Goal: Task Accomplishment & Management: Use online tool/utility

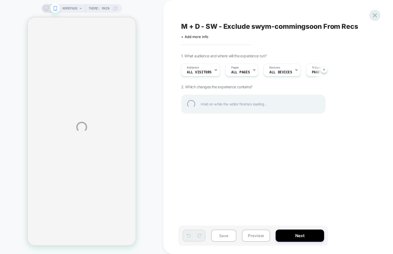
click at [373, 14] on div at bounding box center [374, 15] width 11 height 11
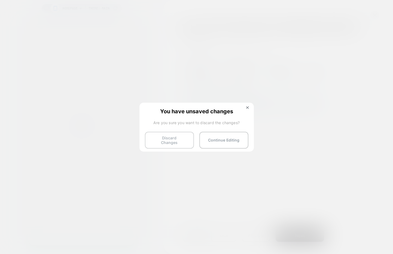
click at [172, 137] on button "Discard Changes" at bounding box center [169, 140] width 49 height 17
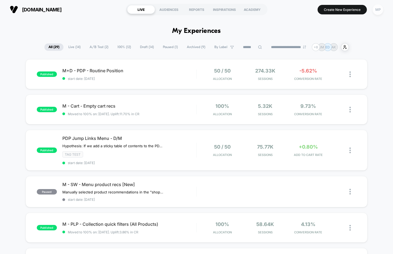
click at [376, 11] on div "MP" at bounding box center [377, 9] width 11 height 11
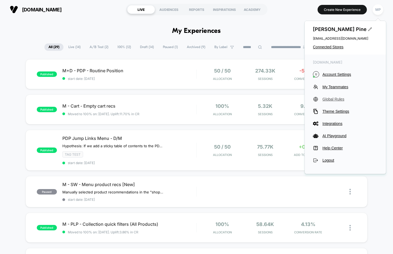
click at [339, 100] on span "Global Rules" at bounding box center [349, 99] width 55 height 4
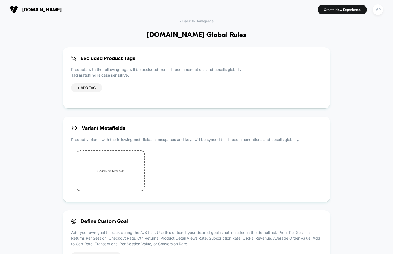
click at [88, 91] on div "+ ADD TAG" at bounding box center [86, 88] width 31 height 9
click at [121, 89] on icon at bounding box center [121, 88] width 5 height 5
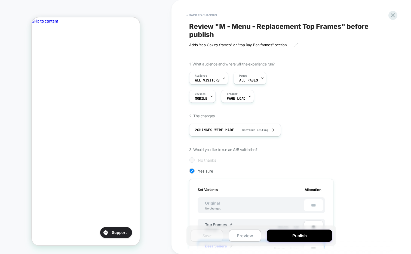
scroll to position [0, 94]
click at [175, 6] on div "< Back to changes Review " M - Menu - Replacement Top Frames " before publish A…" at bounding box center [290, 127] width 239 height 254
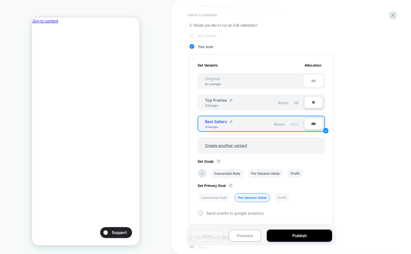
click at [197, 16] on button "< Back to changes" at bounding box center [202, 15] width 36 height 9
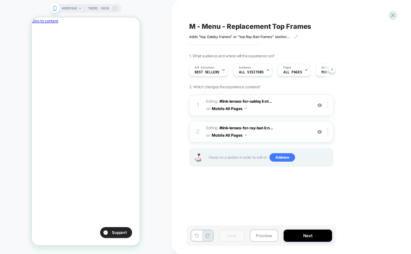
scroll to position [0, 0]
click at [276, 139] on span "Editing : #link-lenses-for-ray-ban li:n... #link-lenses-for-ray-ban li:nth-chil…" at bounding box center [258, 132] width 104 height 15
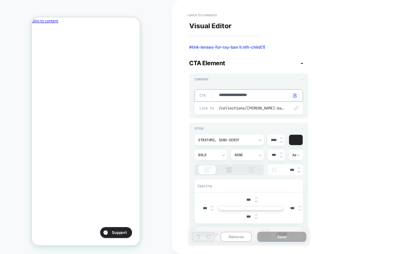
drag, startPoint x: 236, startPoint y: 96, endPoint x: 206, endPoint y: 97, distance: 29.7
type textarea "*"
type textarea "**********"
click at [256, 92] on textarea "**********" at bounding box center [253, 95] width 71 height 6
click at [255, 95] on textarea "**********" at bounding box center [253, 95] width 71 height 6
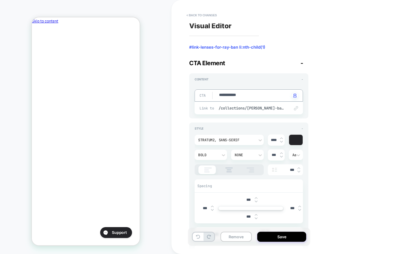
type textarea "*"
type textarea "**********"
type textarea "*"
type textarea "**********"
type textarea "*"
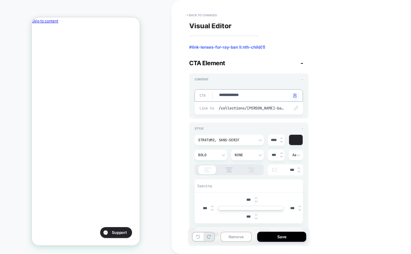
type textarea "**********"
type textarea "*"
type textarea "**********"
type textarea "*"
type textarea "**********"
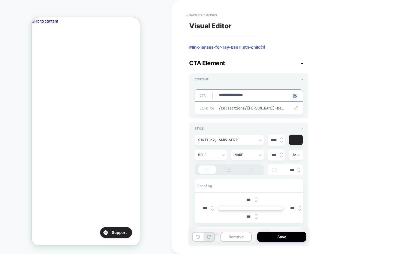
scroll to position [0, 94]
paste textarea "********"
type textarea "*"
type textarea "**********"
type textarea "*"
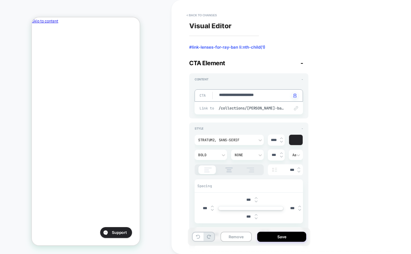
type textarea "**********"
type textarea "*"
type textarea "**********"
click at [292, 236] on button "Save" at bounding box center [281, 237] width 49 height 10
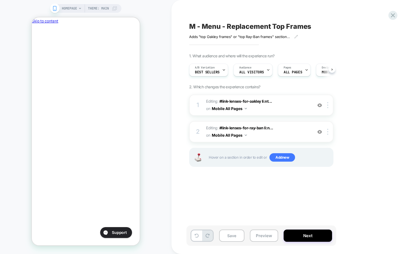
scroll to position [0, 0]
click at [282, 112] on span "Editing : #link-lenses-for-oakley li:nt... #link-lenses-for-oakley li:nth-child…" at bounding box center [258, 105] width 104 height 15
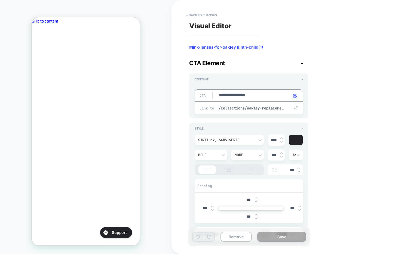
drag, startPoint x: 234, startPoint y: 95, endPoint x: 212, endPoint y: 94, distance: 22.6
type textarea "*"
type textarea "**********"
click at [261, 97] on textarea "**********" at bounding box center [253, 95] width 71 height 6
type textarea "*"
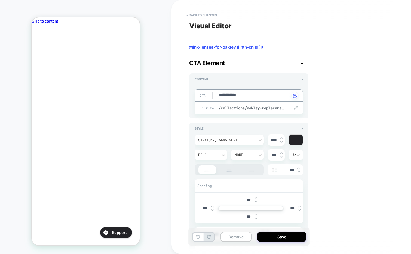
type textarea "**********"
type textarea "*"
type textarea "**********"
type textarea "*"
type textarea "**********"
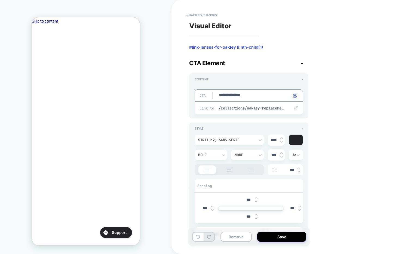
type textarea "*"
type textarea "**********"
type textarea "*"
type textarea "**********"
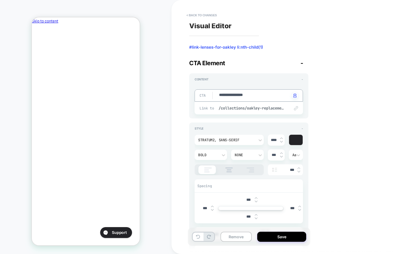
paste textarea "*******"
type textarea "*"
type textarea "**********"
type textarea "*"
type textarea "**********"
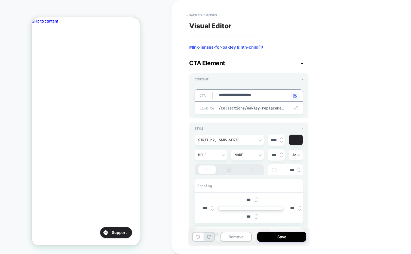
type textarea "*"
type textarea "**********"
click at [277, 236] on button "Save" at bounding box center [281, 237] width 49 height 10
type textarea "*"
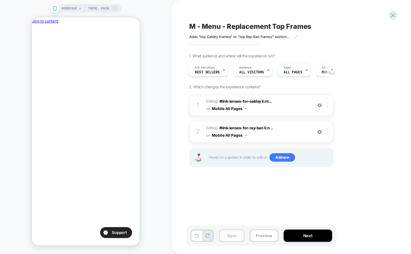
scroll to position [0, 0]
click at [226, 239] on button "Save" at bounding box center [231, 236] width 25 height 12
click at [306, 237] on button "Next" at bounding box center [307, 236] width 48 height 12
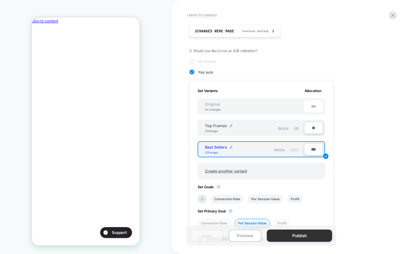
scroll to position [0, 94]
click at [279, 239] on button "Publish" at bounding box center [299, 236] width 65 height 12
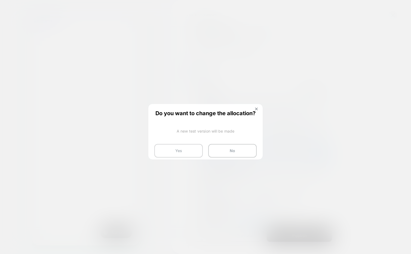
click at [183, 151] on button "Yes" at bounding box center [178, 151] width 48 height 14
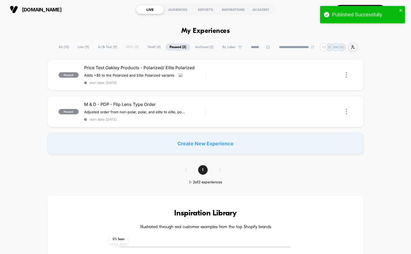
click at [102, 47] on span "A/B Test ( 9 )" at bounding box center [107, 47] width 27 height 7
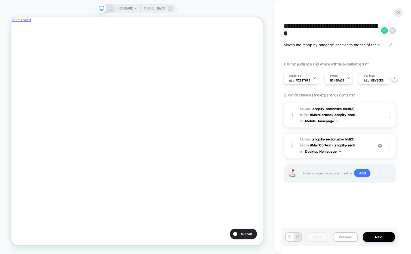
click at [324, 5] on div "**********" at bounding box center [342, 127] width 118 height 254
click at [340, 237] on button "Preview" at bounding box center [345, 238] width 25 height 10
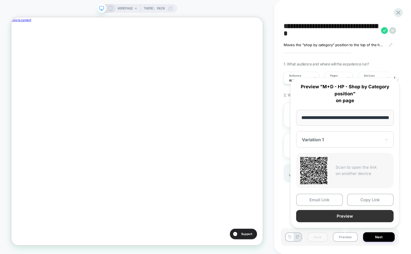
click at [332, 214] on button "Preview" at bounding box center [344, 216] width 97 height 12
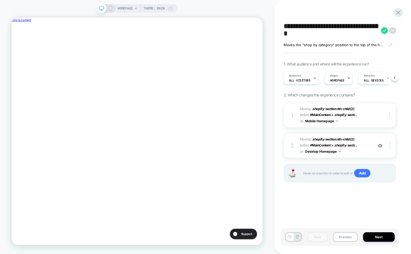
scroll to position [0, 183]
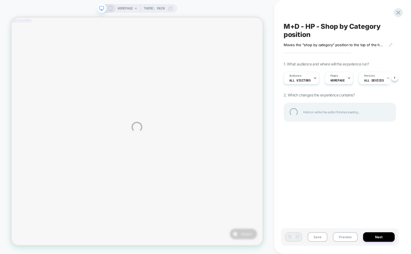
scroll to position [0, 183]
click at [397, 15] on div at bounding box center [398, 12] width 11 height 11
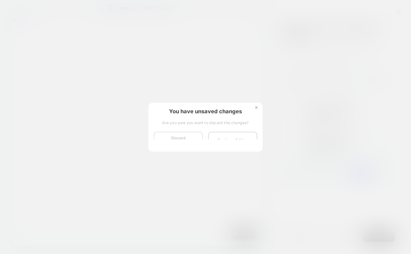
click at [169, 143] on button "Discard Changes" at bounding box center [178, 140] width 49 height 17
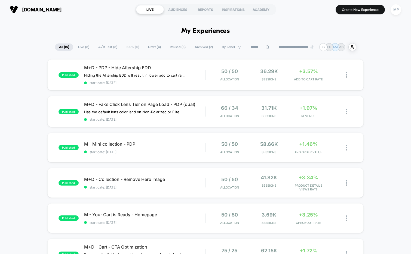
click at [104, 45] on span "A/B Test ( 8 )" at bounding box center [107, 47] width 27 height 7
click at [152, 46] on span "Draft ( 4 )" at bounding box center [154, 47] width 21 height 7
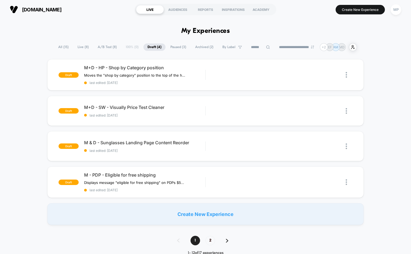
click at [173, 48] on span "Paused ( 3 )" at bounding box center [178, 47] width 24 height 7
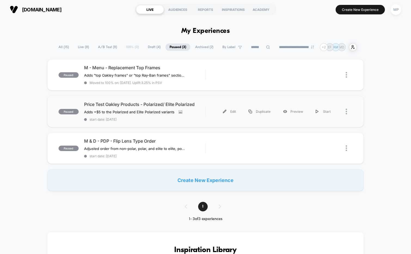
click at [141, 122] on div "paused Price Test Oakley Products - Polarized/ Elite Polarized Adds +$5 to the …" at bounding box center [205, 111] width 316 height 31
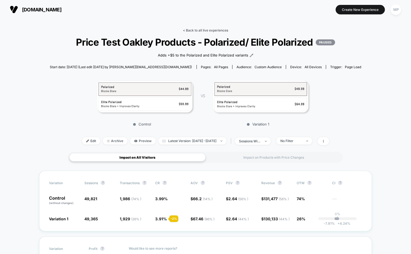
click at [201, 30] on link "< Back to all live experiences" at bounding box center [205, 30] width 45 height 4
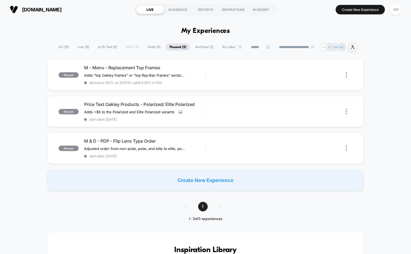
click at [103, 48] on span "A/B Test ( 8 )" at bounding box center [107, 47] width 27 height 7
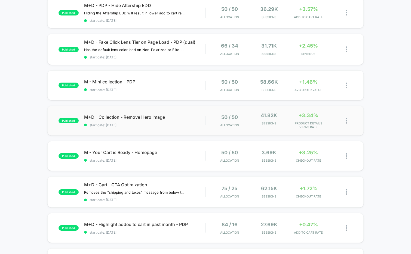
scroll to position [73, 0]
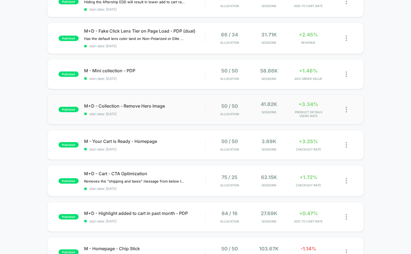
click at [154, 118] on div "published M+D - Collection - Remove Hero Image start date: 9/15/2025 50 / 50 Al…" at bounding box center [205, 110] width 316 height 30
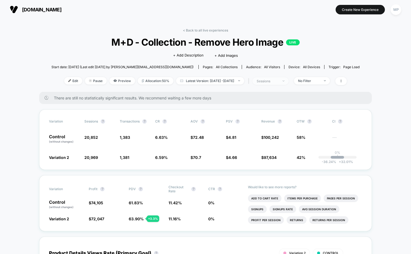
click at [278, 81] on div "sessions" at bounding box center [268, 81] width 22 height 4
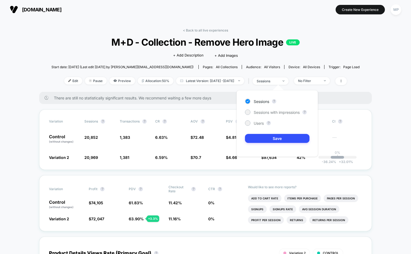
click at [265, 119] on div "Sessions ? Sessions with impressions ? Users ? Save" at bounding box center [276, 123] width 81 height 67
click at [265, 113] on span "Sessions with impressions" at bounding box center [277, 112] width 46 height 5
click at [260, 137] on button "Save" at bounding box center [277, 138] width 64 height 9
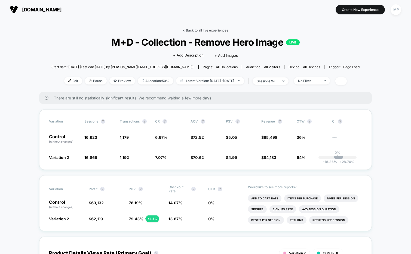
click at [195, 29] on link "< Back to all live experiences" at bounding box center [205, 30] width 45 height 4
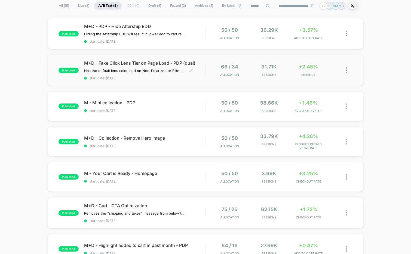
scroll to position [46, 0]
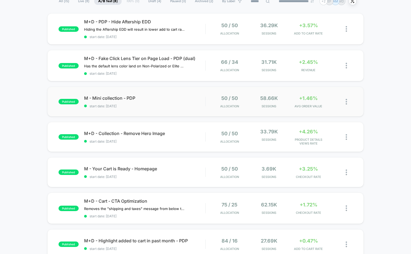
click at [156, 111] on div "published M - Mini collection - PDP start date: 9/19/2025 50 / 50 Allocation 58…" at bounding box center [205, 102] width 316 height 30
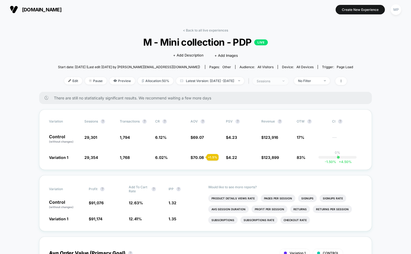
click at [277, 80] on div "sessions" at bounding box center [268, 81] width 22 height 4
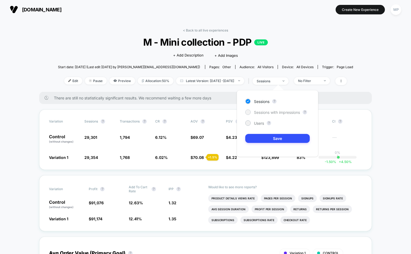
click at [266, 111] on span "Sessions with impressions" at bounding box center [277, 112] width 46 height 5
click at [261, 138] on button "Save" at bounding box center [277, 138] width 64 height 9
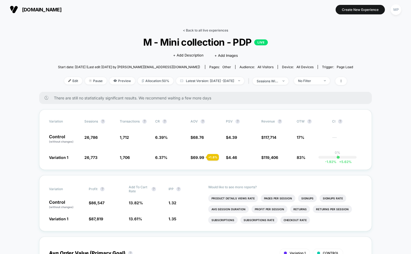
click at [194, 30] on link "< Back to all live experiences" at bounding box center [205, 30] width 45 height 4
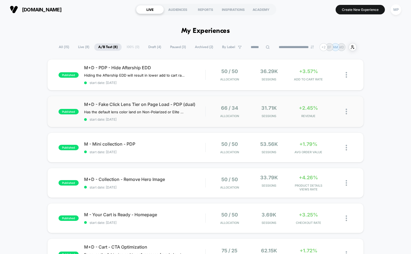
scroll to position [178, 0]
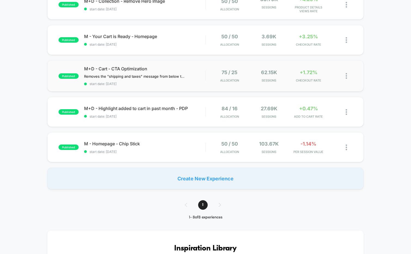
click at [147, 87] on div "published M+D - Cart - CTA Optimization Removes the "shipping and taxes" messag…" at bounding box center [205, 75] width 316 height 31
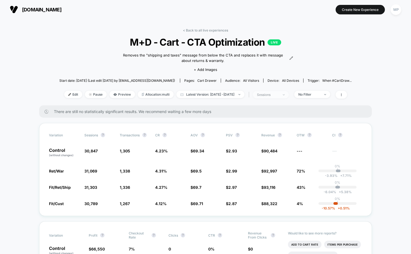
click at [278, 95] on div "sessions" at bounding box center [268, 95] width 22 height 4
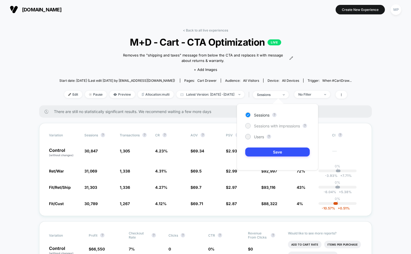
click at [271, 126] on span "Sessions with impressions" at bounding box center [277, 126] width 46 height 5
click at [266, 148] on button "Save" at bounding box center [277, 152] width 64 height 9
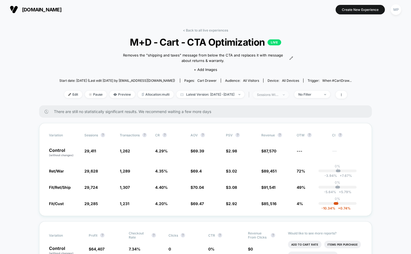
click at [275, 95] on div "sessions with impression" at bounding box center [268, 95] width 22 height 4
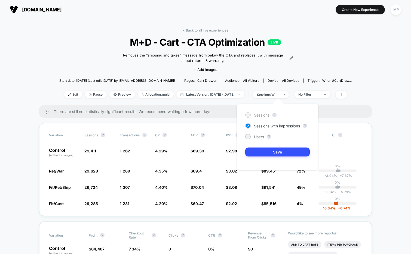
click at [259, 116] on span "Sessions" at bounding box center [262, 115] width 16 height 5
click at [269, 151] on button "Save" at bounding box center [277, 152] width 64 height 9
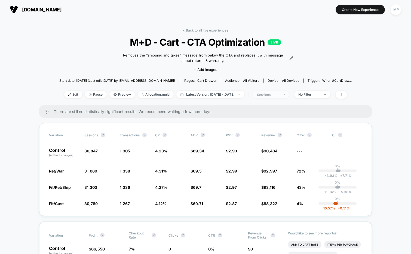
click at [271, 95] on div "sessions" at bounding box center [268, 95] width 22 height 4
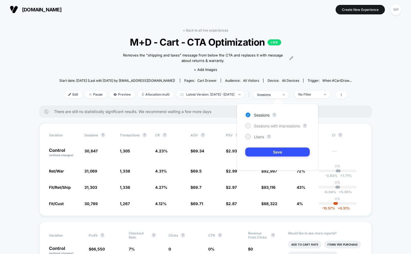
click at [264, 124] on span "Sessions with impressions" at bounding box center [277, 126] width 46 height 5
click at [265, 153] on button "Save" at bounding box center [277, 152] width 64 height 9
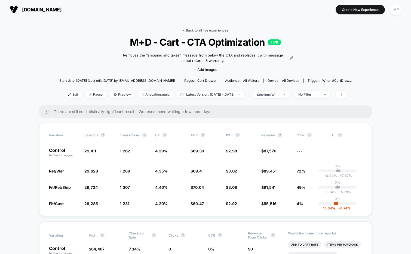
click at [208, 29] on link "< Back to all live experiences" at bounding box center [205, 30] width 45 height 4
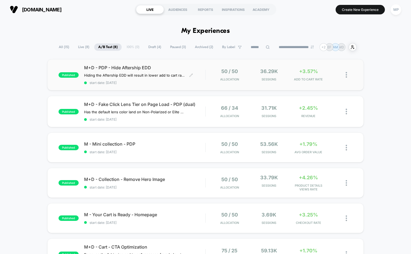
click at [139, 84] on span "start date: 9/23/2025" at bounding box center [144, 83] width 121 height 4
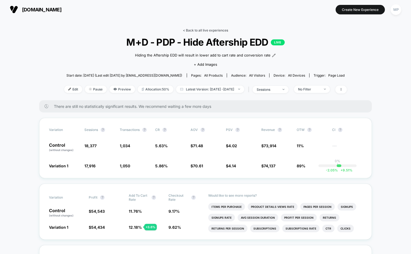
click at [198, 31] on link "< Back to all live experiences" at bounding box center [205, 30] width 45 height 4
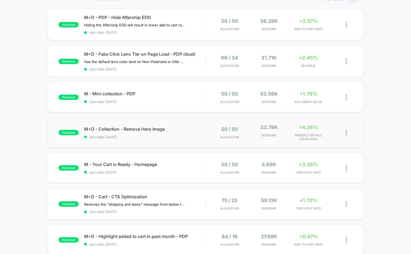
scroll to position [51, 0]
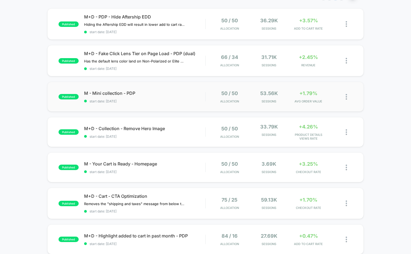
click at [160, 104] on div "published M - Mini collection - PDP start date: 9/19/2025 50 / 50 Allocation 53…" at bounding box center [205, 97] width 316 height 30
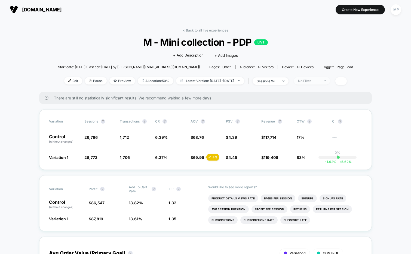
click at [317, 78] on span "No Filter" at bounding box center [312, 80] width 36 height 7
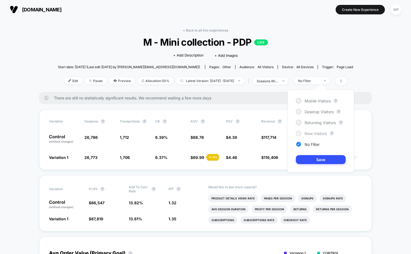
click at [313, 135] on span "New Visitors" at bounding box center [315, 133] width 22 height 5
click at [313, 160] on button "Save" at bounding box center [321, 159] width 50 height 9
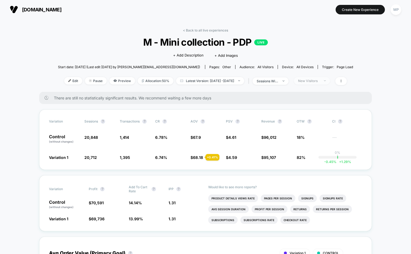
click at [314, 82] on div "New Visitors" at bounding box center [309, 81] width 22 height 4
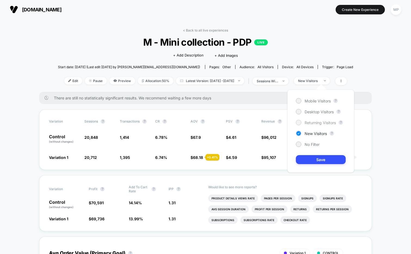
click at [309, 125] on div "Returning Visitors" at bounding box center [316, 122] width 40 height 5
click at [308, 159] on button "Save" at bounding box center [321, 159] width 50 height 9
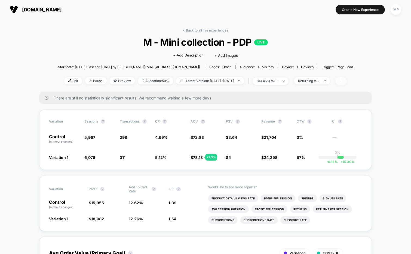
click at [347, 81] on span at bounding box center [340, 81] width 11 height 8
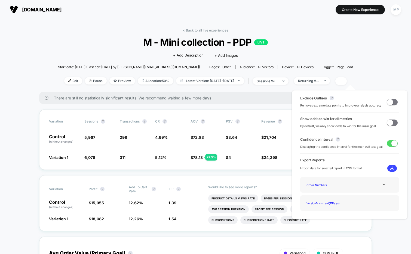
click at [389, 104] on span at bounding box center [390, 102] width 6 height 6
click at [339, 52] on div "< Back to all live experiences M - Mini collection - PDP LIVE Click to edit exp…" at bounding box center [205, 60] width 295 height 64
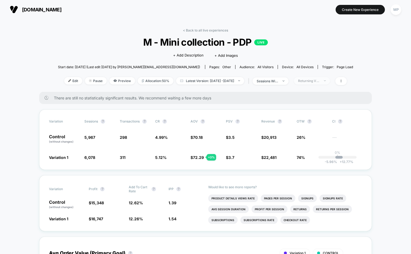
click at [317, 80] on div "Returning Visitors" at bounding box center [309, 81] width 22 height 4
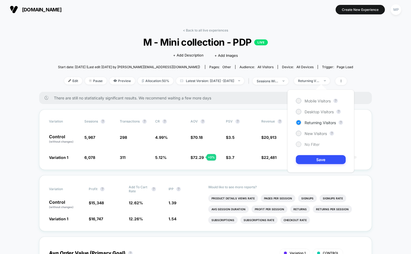
click at [308, 143] on span "No Filter" at bounding box center [311, 144] width 15 height 5
click at [305, 159] on button "Save" at bounding box center [321, 159] width 50 height 9
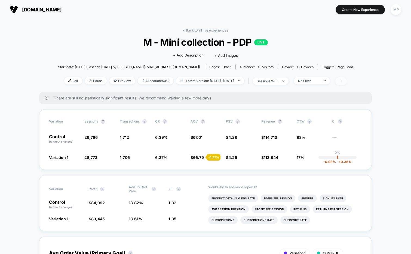
click at [342, 82] on icon at bounding box center [340, 80] width 3 height 3
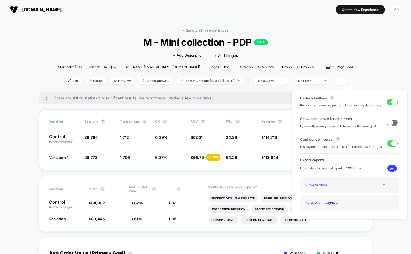
click at [353, 55] on div "< Back to all live experiences M - Mini collection - PDP LIVE Click to edit exp…" at bounding box center [205, 60] width 295 height 64
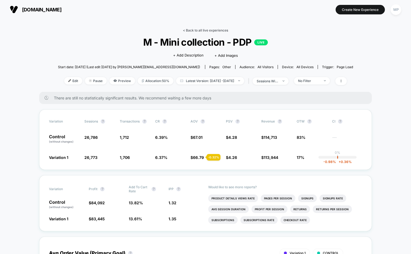
click at [201, 30] on link "< Back to all live experiences" at bounding box center [205, 30] width 45 height 4
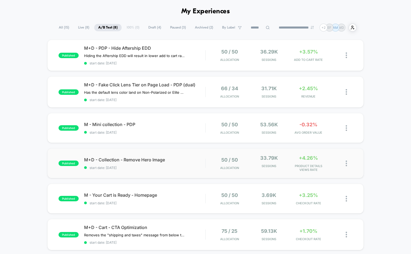
scroll to position [26, 0]
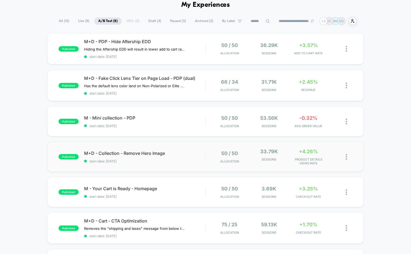
click at [148, 162] on div "published M+D - Collection - Remove Hero Image start date: 9/15/2025 50 / 50 Al…" at bounding box center [205, 157] width 316 height 30
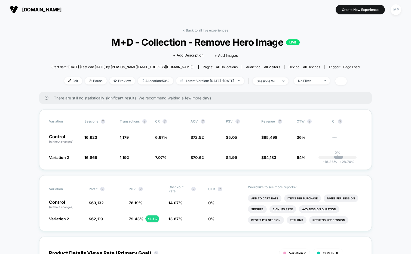
click at [321, 75] on div "< Back to all live experiences M+D - Collection - Remove Hero Image LIVE Click …" at bounding box center [205, 60] width 308 height 64
click at [319, 80] on div "No Filter" at bounding box center [309, 81] width 22 height 4
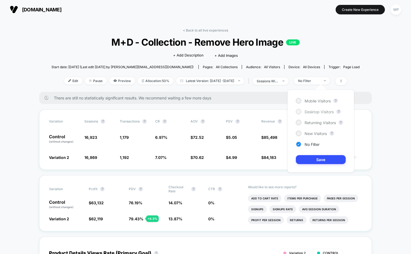
click at [314, 113] on span "Desktop Visitors" at bounding box center [318, 112] width 29 height 5
click at [311, 160] on button "Save" at bounding box center [321, 159] width 50 height 9
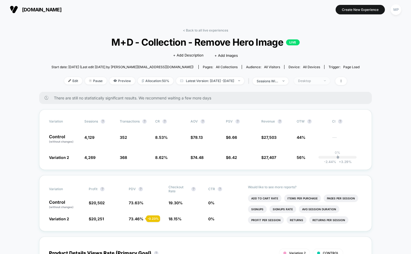
click at [320, 83] on span "Desktop" at bounding box center [312, 80] width 36 height 7
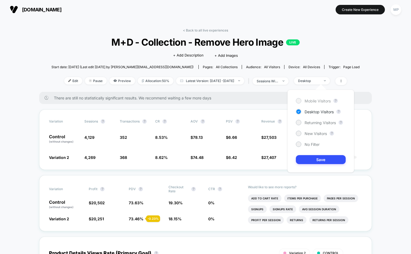
click at [310, 102] on span "Mobile Visitors" at bounding box center [317, 101] width 26 height 5
click at [305, 162] on button "Save" at bounding box center [321, 159] width 50 height 9
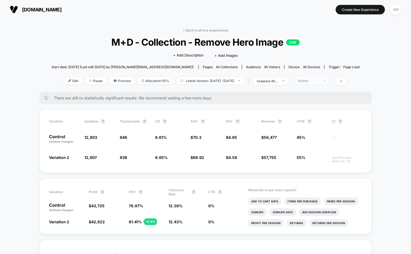
click at [320, 80] on div "Mobile" at bounding box center [309, 81] width 22 height 4
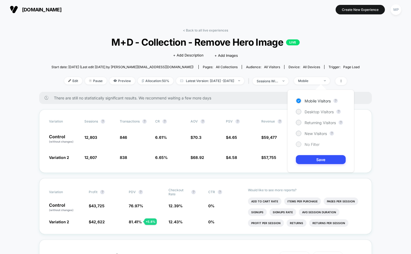
click at [310, 145] on span "No Filter" at bounding box center [311, 144] width 15 height 5
click at [308, 159] on button "Save" at bounding box center [321, 159] width 50 height 9
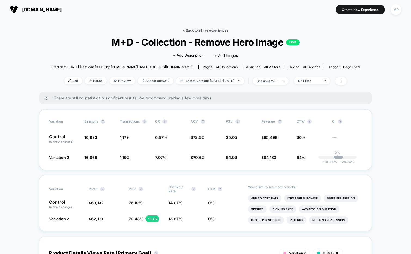
click at [193, 31] on link "< Back to all live experiences" at bounding box center [205, 30] width 45 height 4
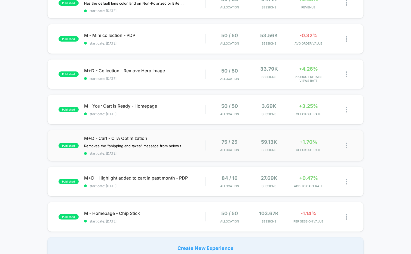
scroll to position [112, 0]
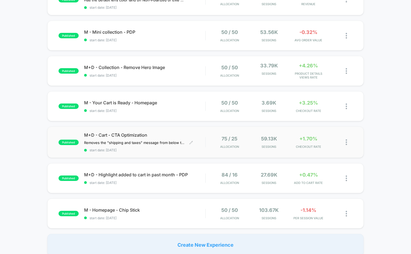
click at [147, 150] on span "start date: 9/15/2025" at bounding box center [144, 150] width 121 height 4
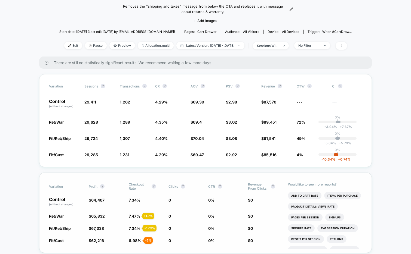
scroll to position [62, 0]
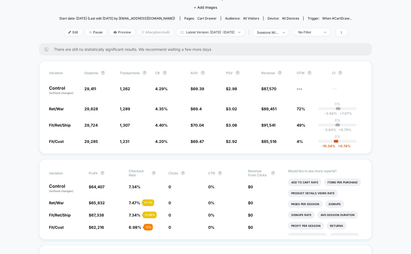
click at [140, 32] on span "Allocation: multi" at bounding box center [156, 32] width 36 height 7
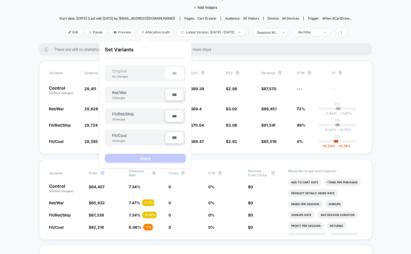
click at [172, 136] on input "***" at bounding box center [174, 138] width 19 height 12
type input "***"
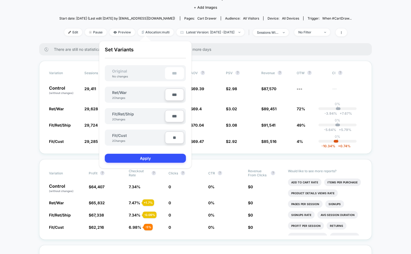
type input "**"
click at [172, 118] on input "***" at bounding box center [174, 116] width 19 height 12
type input "***"
type input "**"
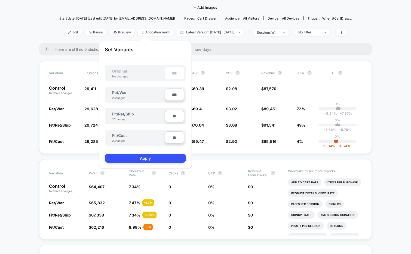
type input "***"
click at [171, 93] on input "***" at bounding box center [174, 95] width 19 height 12
type input "***"
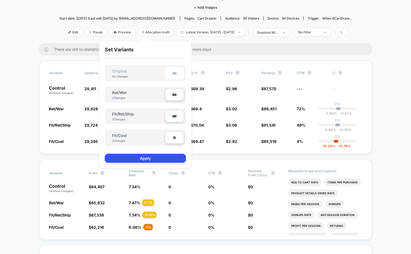
type input "**"
type input "***"
click at [153, 159] on button "Apply" at bounding box center [145, 158] width 81 height 9
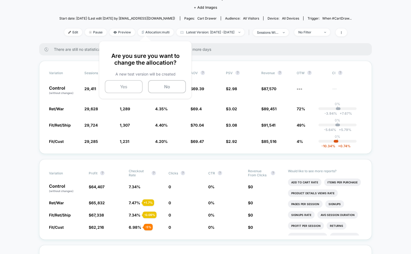
click at [119, 88] on button "Yes" at bounding box center [124, 86] width 38 height 13
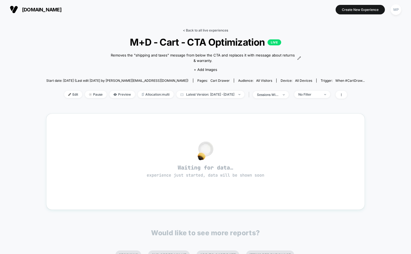
click at [195, 31] on link "< Back to all live experiences" at bounding box center [205, 30] width 45 height 4
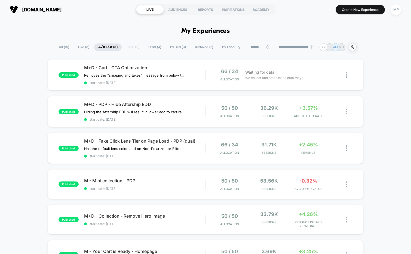
click at [173, 47] on span "Paused ( 3 )" at bounding box center [178, 47] width 24 height 7
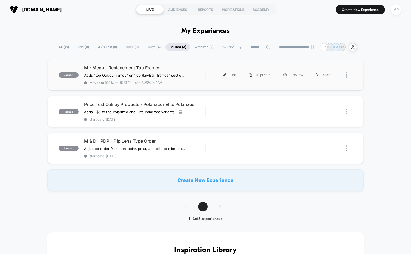
click at [192, 86] on div "paused M - Menu - Replacement Top Frames Adds "top Oakley frames" or "top Ray-B…" at bounding box center [205, 74] width 316 height 31
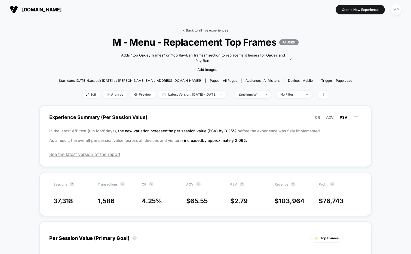
click at [204, 31] on link "< Back to all live experiences" at bounding box center [205, 30] width 45 height 4
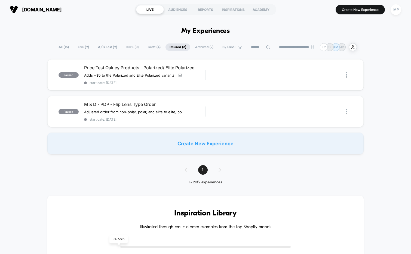
click at [100, 45] on span "A/B Test ( 9 )" at bounding box center [107, 47] width 27 height 7
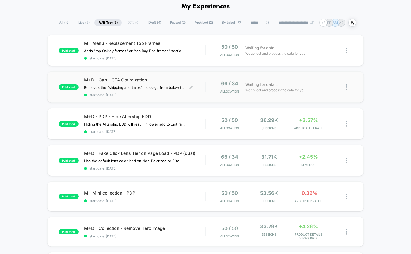
scroll to position [25, 0]
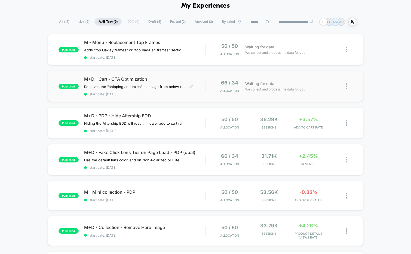
click at [155, 94] on span "start date: 9/29/2025" at bounding box center [144, 94] width 121 height 4
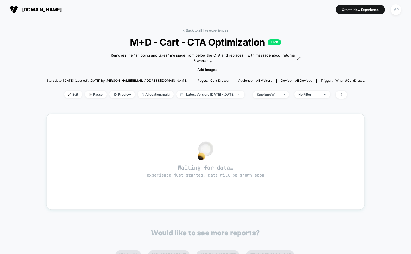
click at [190, 44] on span "M+D - Cart - CTA Optimization LIVE" at bounding box center [205, 41] width 286 height 11
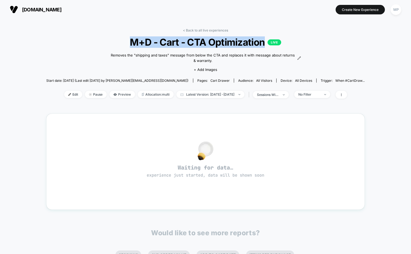
copy span "M+D - Cart - CTA Optimization"
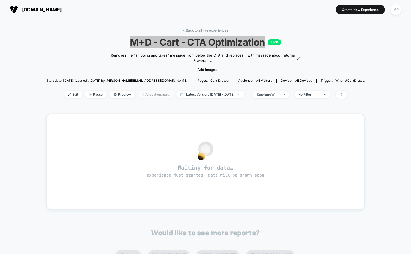
click at [138, 97] on span "Allocation: multi" at bounding box center [156, 94] width 36 height 7
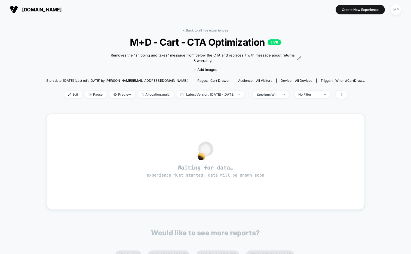
click at [206, 32] on div "< Back to all live experiences M+D - Cart - CTA Optimization LIVE Removes the "…" at bounding box center [205, 66] width 319 height 77
click at [206, 31] on link "< Back to all live experiences" at bounding box center [205, 30] width 45 height 4
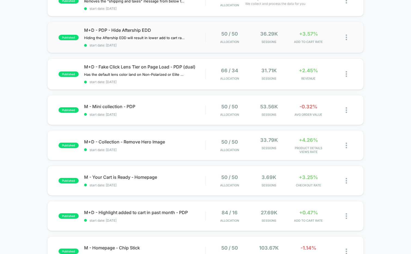
scroll to position [113, 0]
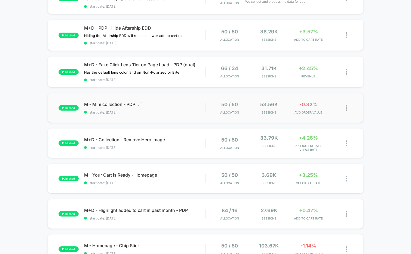
click at [163, 110] on span "start date: 9/19/2025" at bounding box center [144, 112] width 121 height 4
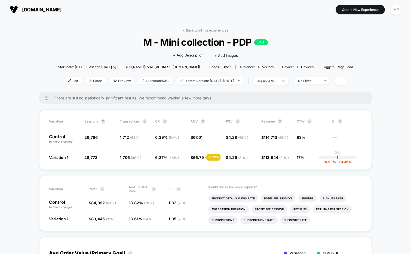
click at [197, 46] on span "M - Mini collection - PDP LIVE" at bounding box center [205, 41] width 265 height 11
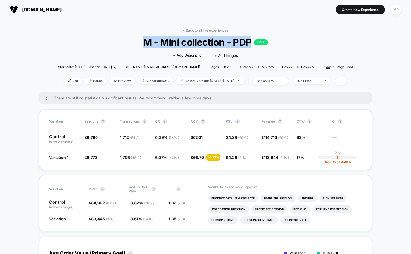
copy span "M - Mini collection - PDP"
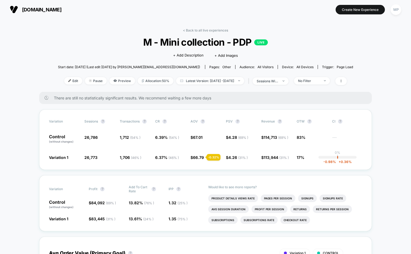
click at [197, 29] on link "< Back to all live experiences" at bounding box center [205, 30] width 45 height 4
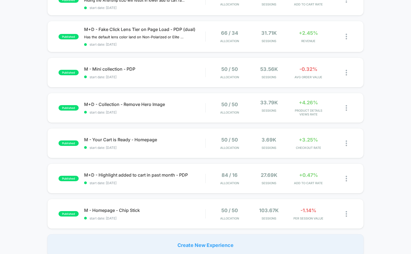
scroll to position [152, 0]
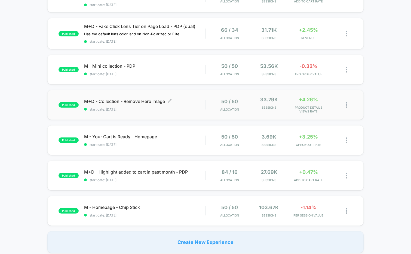
click at [155, 115] on div "published M+D - Collection - Remove Hero Image Click to edit experience details…" at bounding box center [205, 105] width 316 height 30
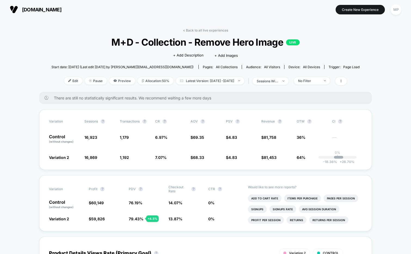
click at [202, 43] on span "M+D - Collection - Remove Hero Image LIVE" at bounding box center [205, 41] width 277 height 11
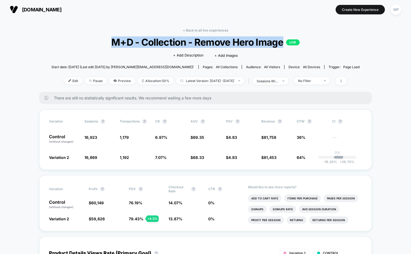
copy span "M+D - Collection - Remove Hero Image"
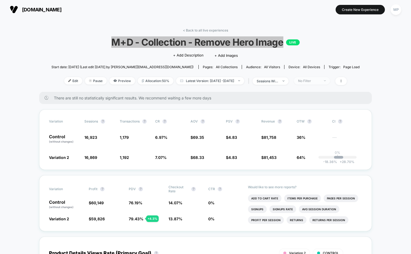
click at [320, 79] on div "No Filter" at bounding box center [309, 81] width 22 height 4
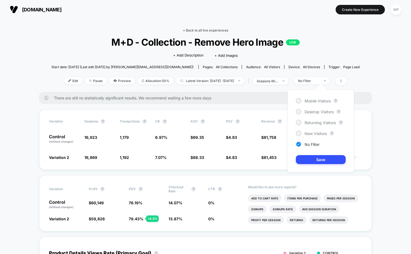
click at [205, 30] on link "< Back to all live experiences" at bounding box center [205, 30] width 45 height 4
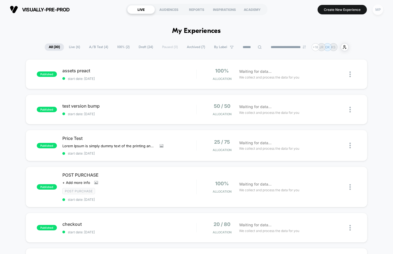
click at [377, 9] on div "MP" at bounding box center [377, 9] width 11 height 11
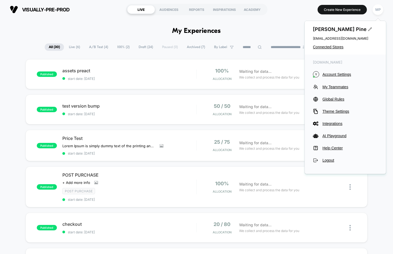
click at [321, 50] on div "Maddie Pine maddie@visually.io Connected Stores" at bounding box center [344, 38] width 81 height 34
click at [322, 47] on span "Connected Stores" at bounding box center [345, 47] width 65 height 4
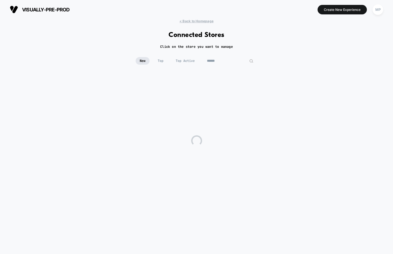
click at [218, 60] on input at bounding box center [230, 61] width 54 height 8
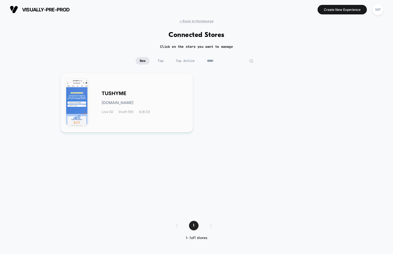
type input "*****"
click at [137, 91] on div "TUSHYME tushyme.myshopify.com Live (3) Draft (16) A/B (3)" at bounding box center [126, 103] width 121 height 48
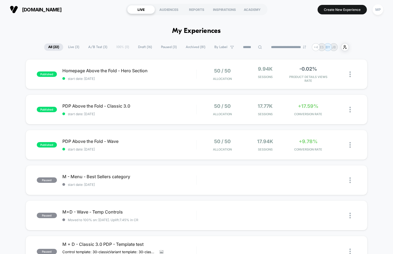
click at [97, 46] on span "A/B Test ( 3 )" at bounding box center [97, 47] width 27 height 7
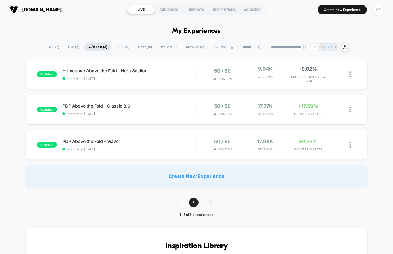
click at [144, 44] on span "Draft ( 16 )" at bounding box center [145, 47] width 22 height 7
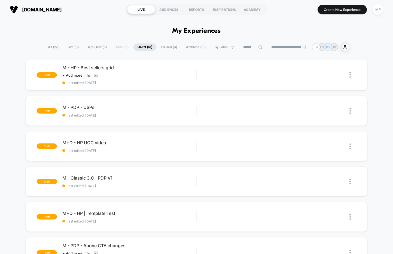
click at [93, 46] on span "A/B Test ( 3 )" at bounding box center [97, 47] width 27 height 7
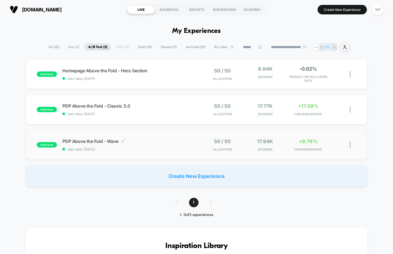
click at [106, 151] on div "published PDP Above the Fold - Wave Click to edit experience details Click to e…" at bounding box center [196, 145] width 341 height 30
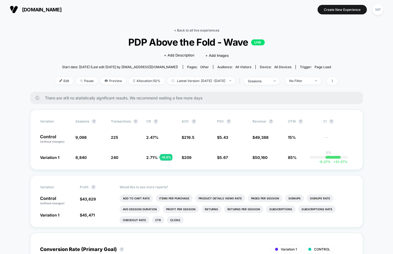
click at [199, 32] on link "< Back to all live experiences" at bounding box center [196, 30] width 45 height 4
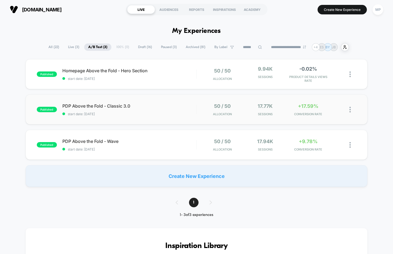
click at [124, 120] on div "published PDP Above the Fold - Classic 3.0 start date: 9/22/2025 50 / 50 Alloca…" at bounding box center [196, 110] width 341 height 30
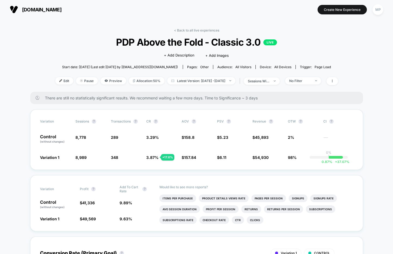
click at [211, 45] on span "PDP Above the Fold - Classic 3.0 LIVE" at bounding box center [196, 41] width 254 height 11
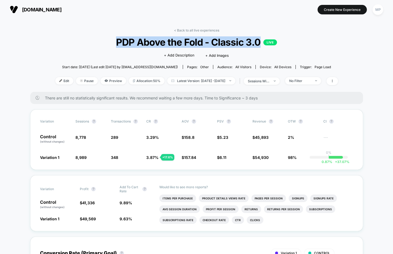
copy span "PDP Above the Fold - Classic 3.0"
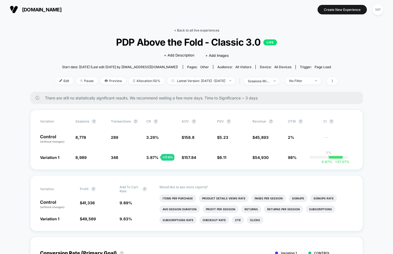
click at [183, 29] on link "< Back to all live experiences" at bounding box center [196, 30] width 45 height 4
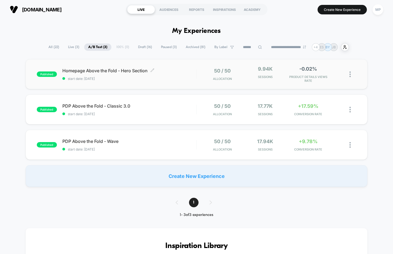
click at [126, 82] on div "published Homepage Above the Fold - Hero Section Click to edit experience detai…" at bounding box center [196, 74] width 341 height 30
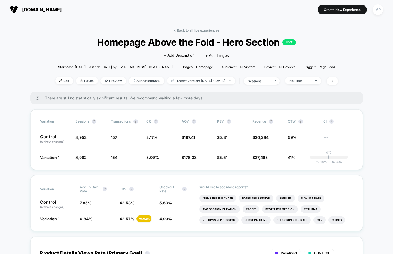
click at [165, 44] on span "Homepage Above the Fold - Hero Section LIVE" at bounding box center [196, 41] width 254 height 11
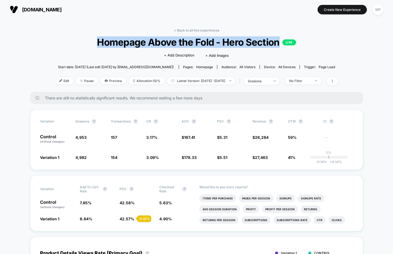
copy span "Homepage Above the Fold - Hero Section"
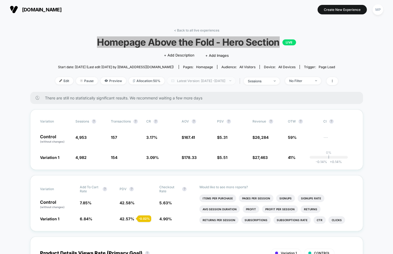
click at [175, 78] on span "Latest Version: Sep 26, 2025 - Sep 29, 2025" at bounding box center [201, 80] width 68 height 7
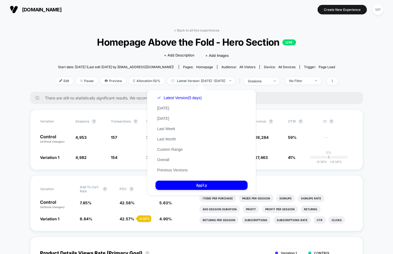
click at [126, 50] on div "Click to edit experience details + Add Description + Add Images" at bounding box center [196, 55] width 169 height 14
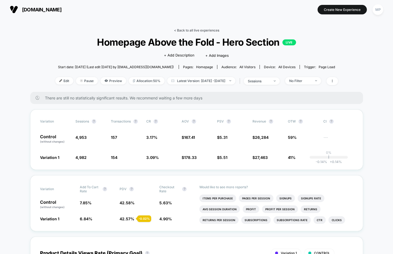
click at [192, 30] on link "< Back to all live experiences" at bounding box center [196, 30] width 45 height 4
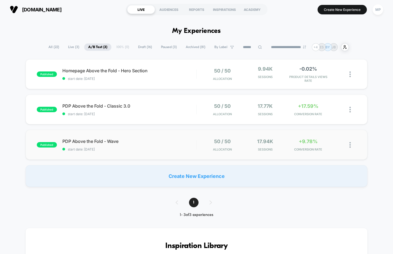
click at [137, 154] on div "published PDP Above the Fold - Wave start date: 9/22/2025 50 / 50 Allocation 17…" at bounding box center [196, 145] width 341 height 30
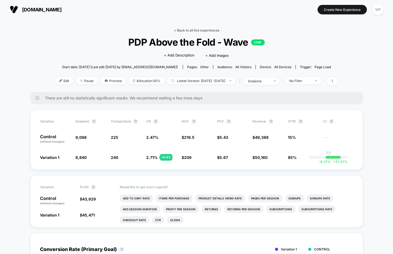
click at [187, 30] on link "< Back to all live experiences" at bounding box center [196, 30] width 45 height 4
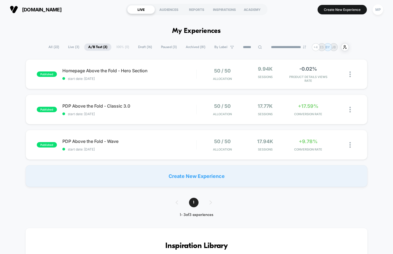
click at [144, 45] on span "Draft ( 16 )" at bounding box center [145, 47] width 22 height 7
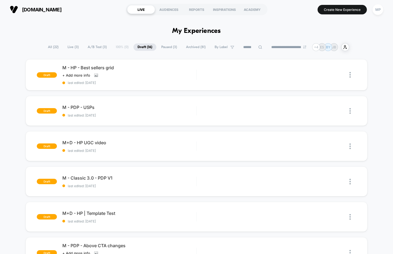
click at [160, 46] on span "Paused ( 3 )" at bounding box center [169, 47] width 24 height 7
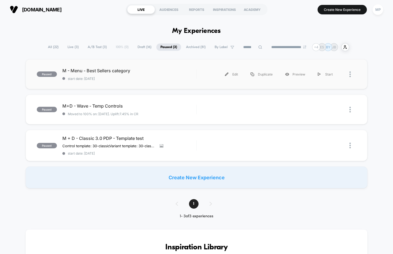
click at [134, 86] on div "paused M - Menu - Best Sellers category start date: 8/19/2025 Edit Duplicate Pr…" at bounding box center [196, 74] width 341 height 30
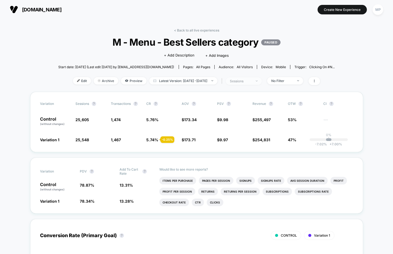
click at [245, 79] on div "sessions" at bounding box center [241, 81] width 22 height 4
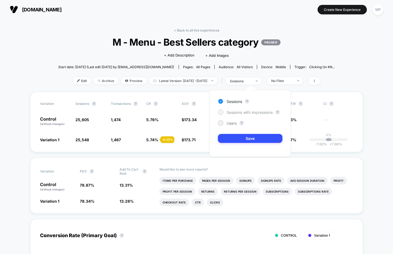
click at [235, 112] on span "Sessions with impressions" at bounding box center [249, 112] width 46 height 5
click at [229, 139] on button "Save" at bounding box center [250, 138] width 64 height 9
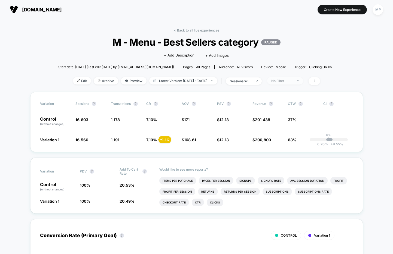
click at [289, 80] on div "No Filter" at bounding box center [282, 81] width 22 height 4
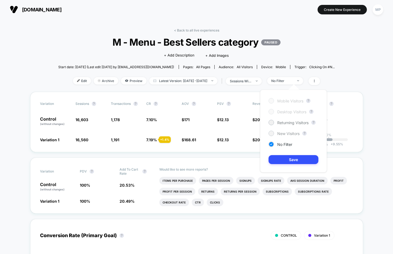
click at [279, 132] on span "New Visitors" at bounding box center [288, 133] width 22 height 5
click at [275, 160] on button "Save" at bounding box center [293, 159] width 50 height 9
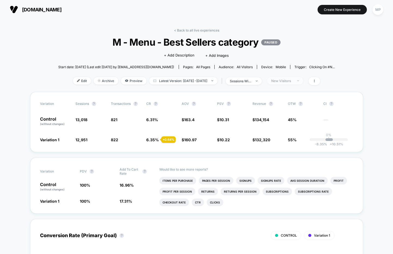
click at [290, 79] on div "New Visitors" at bounding box center [282, 81] width 22 height 4
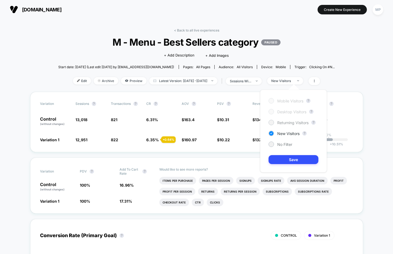
click at [277, 124] on span "Returning Visitors" at bounding box center [292, 123] width 31 height 5
click at [281, 162] on button "Save" at bounding box center [293, 159] width 50 height 9
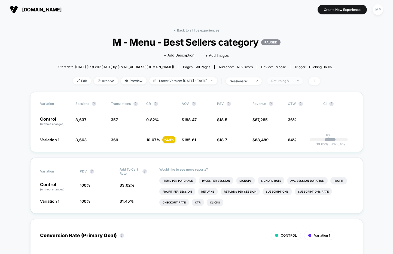
click at [293, 81] on div "Returning Visitors" at bounding box center [282, 81] width 22 height 4
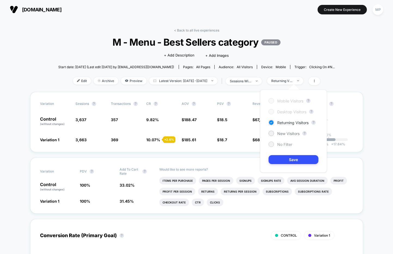
click at [281, 146] on span "No Filter" at bounding box center [284, 144] width 15 height 5
click at [281, 158] on button "Save" at bounding box center [293, 159] width 50 height 9
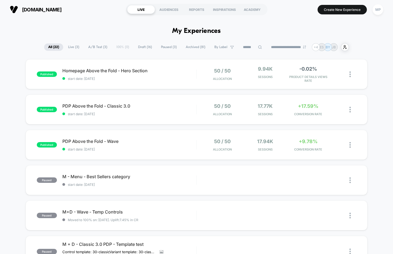
click at [134, 47] on span "Draft ( 16 )" at bounding box center [145, 47] width 22 height 7
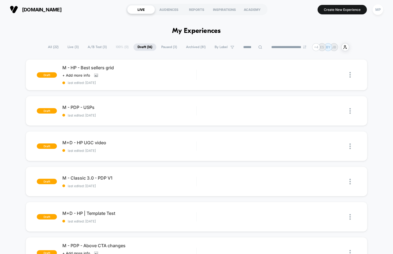
click at [95, 44] on span "A/B Test ( 3 )" at bounding box center [97, 47] width 27 height 7
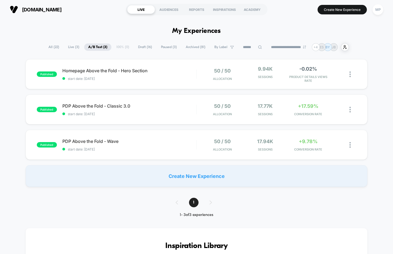
click at [138, 46] on span "Draft ( 16 )" at bounding box center [145, 47] width 22 height 7
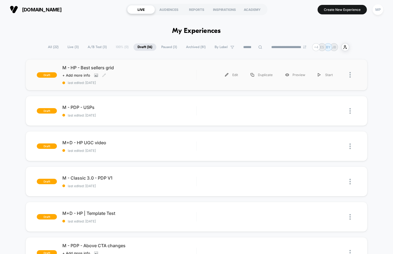
click at [136, 82] on span "last edited: [DATE]" at bounding box center [129, 83] width 134 height 4
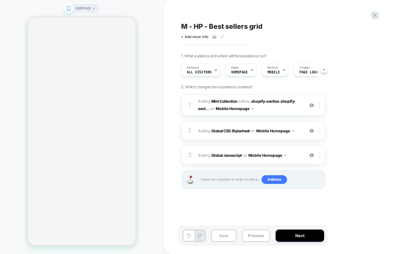
scroll to position [0, 1]
select select "**********"
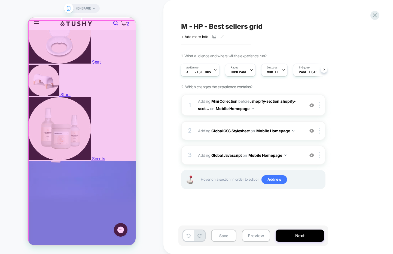
scroll to position [264, 0]
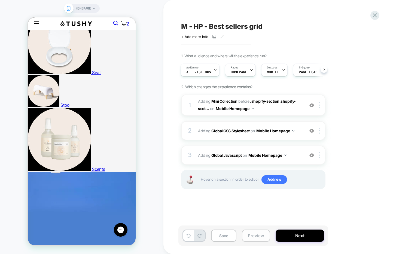
click at [246, 235] on button "Preview" at bounding box center [256, 236] width 28 height 12
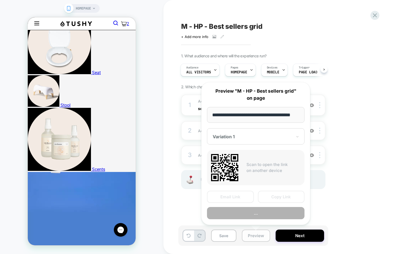
scroll to position [0, 6]
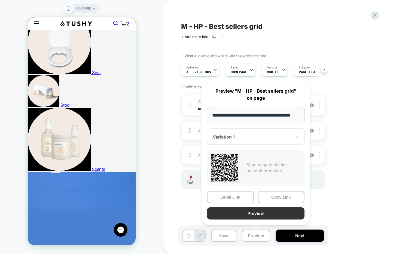
click at [253, 212] on button "Preview" at bounding box center [255, 214] width 97 height 12
